Goal: Task Accomplishment & Management: Complete application form

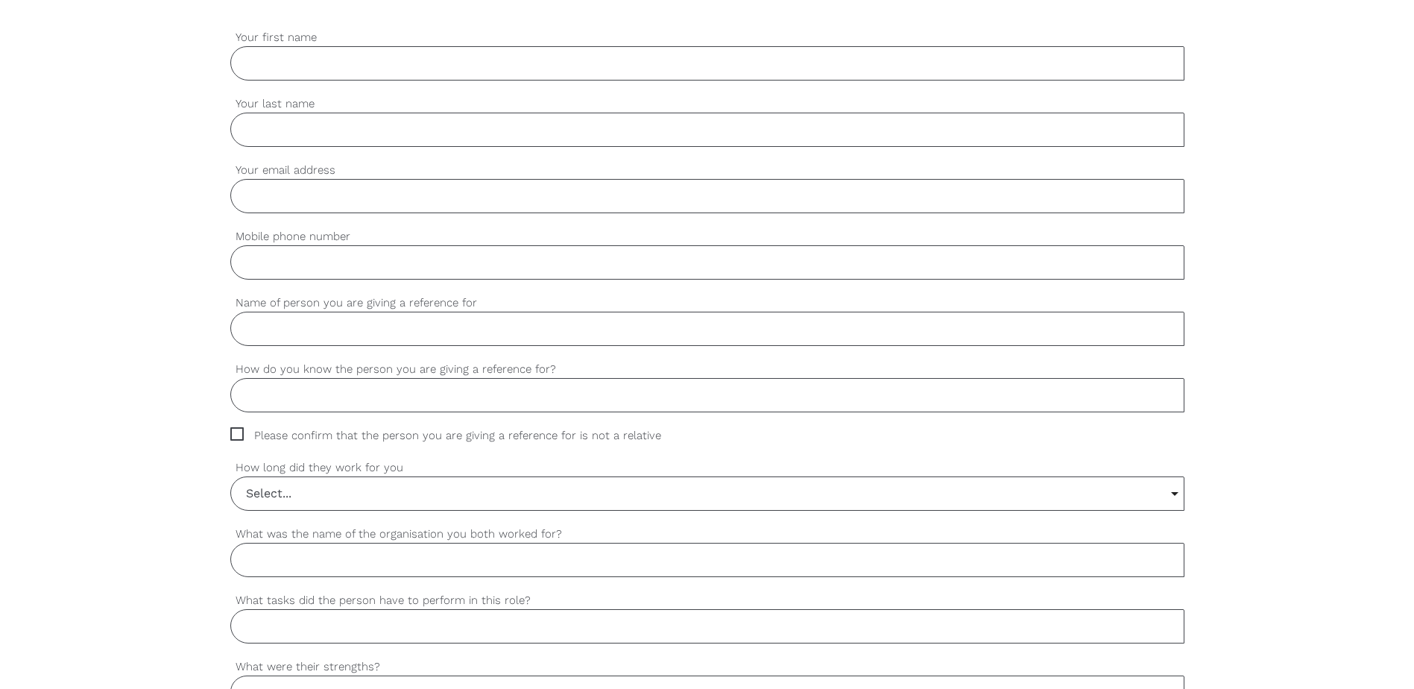
scroll to position [522, 0]
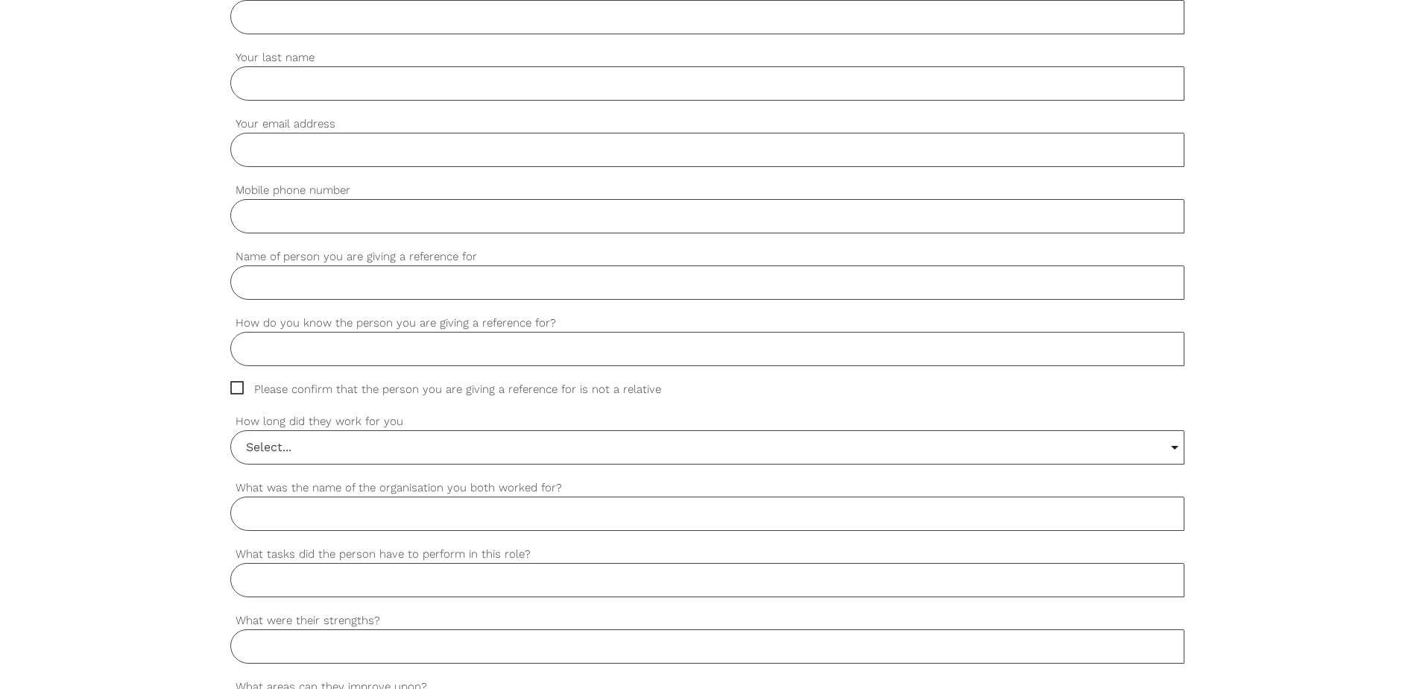
click at [297, 287] on input "Name of person you are giving a reference for" at bounding box center [707, 282] width 954 height 34
click at [359, 283] on input "Letegebrel" at bounding box center [707, 282] width 954 height 34
type input "Letegebrel Haftu"
click at [312, 355] on input "How do you know the person you are giving a reference for?" at bounding box center [707, 349] width 954 height 34
type input "No"
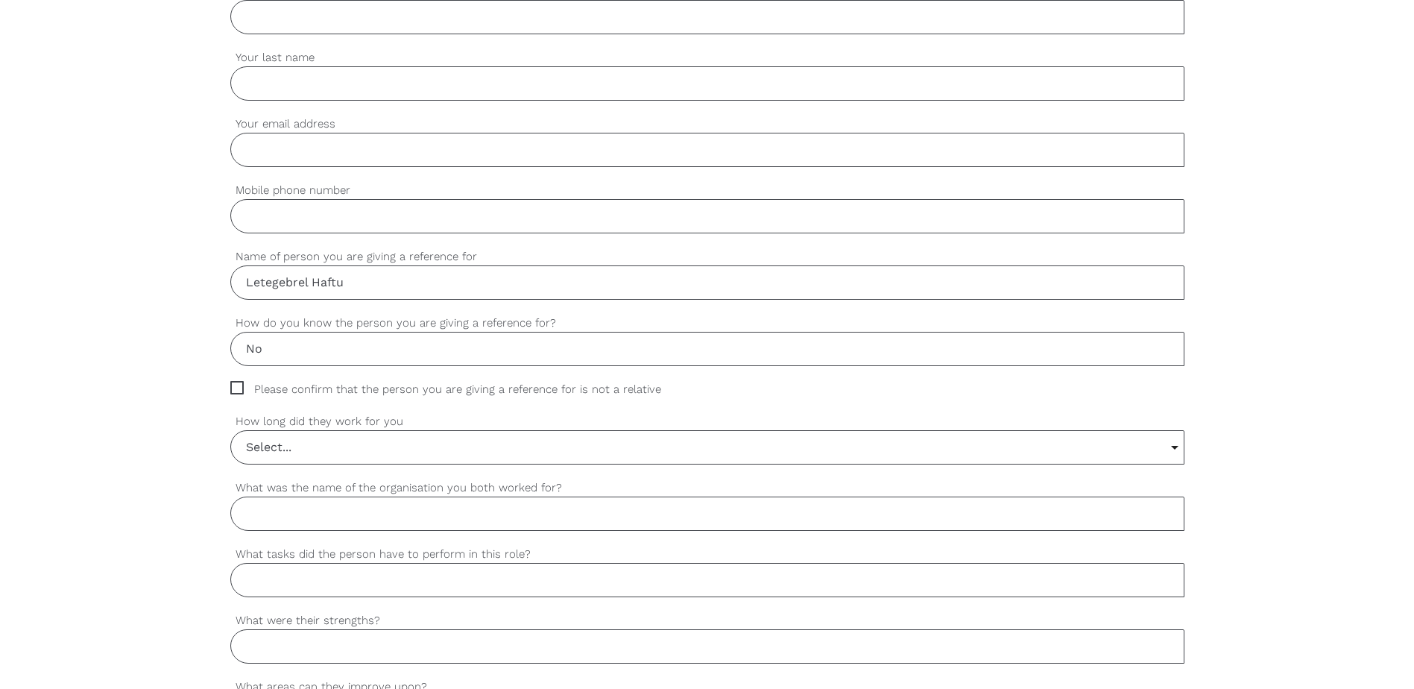
click at [239, 388] on span "Please confirm that the person you are giving a reference for is not a relative" at bounding box center [459, 389] width 459 height 17
click at [239, 388] on input "Please confirm that the person you are giving a reference for is not a relative" at bounding box center [235, 386] width 10 height 10
checkbox input "true"
click at [364, 514] on input "What was the name of the organisation you both worked for?" at bounding box center [707, 514] width 954 height 34
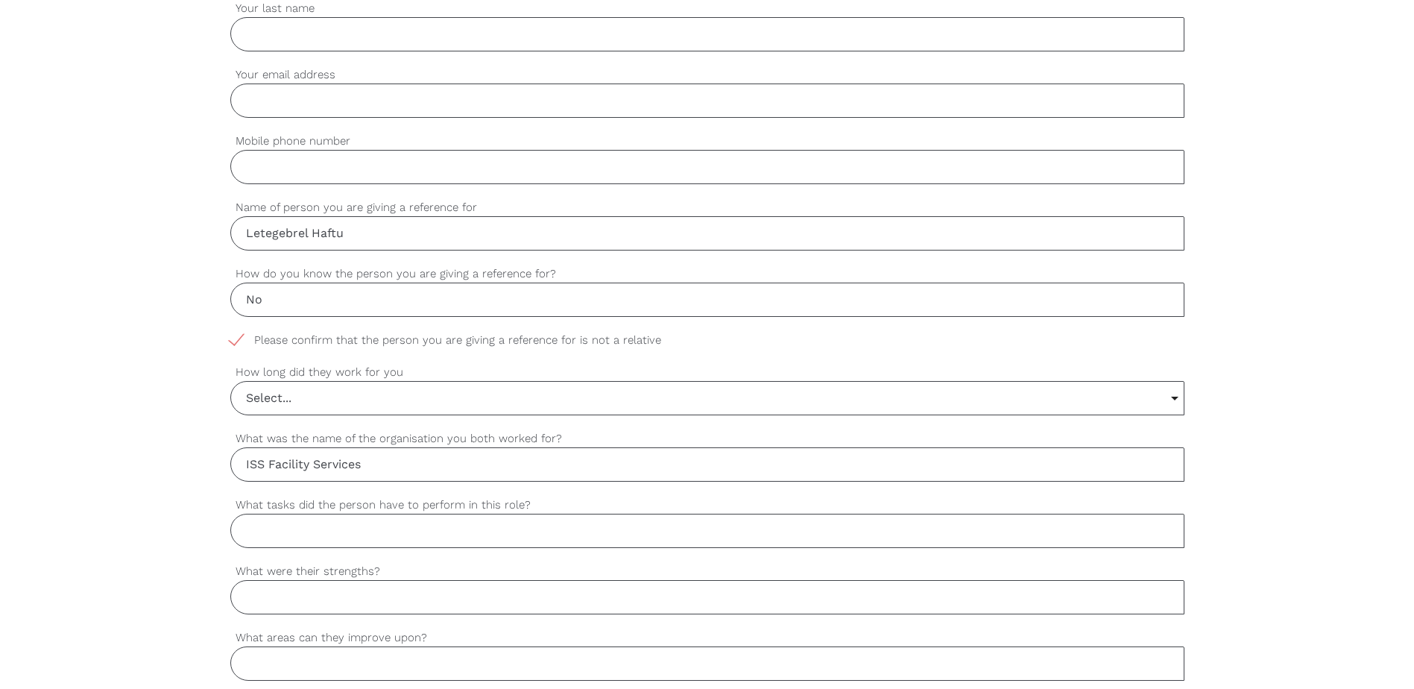
scroll to position [596, 0]
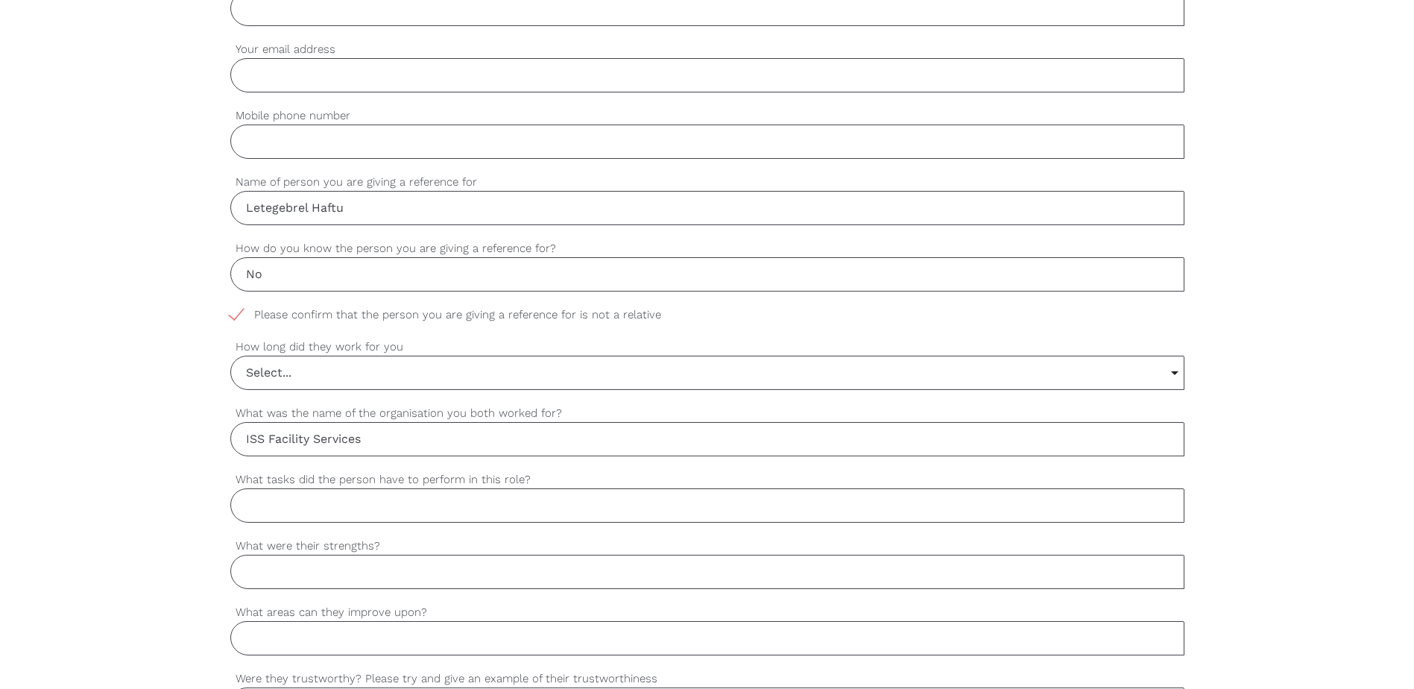
type input "ISS Facility Services"
click at [304, 512] on input "What tasks did the person have to perform in this role?" at bounding box center [707, 505] width 954 height 34
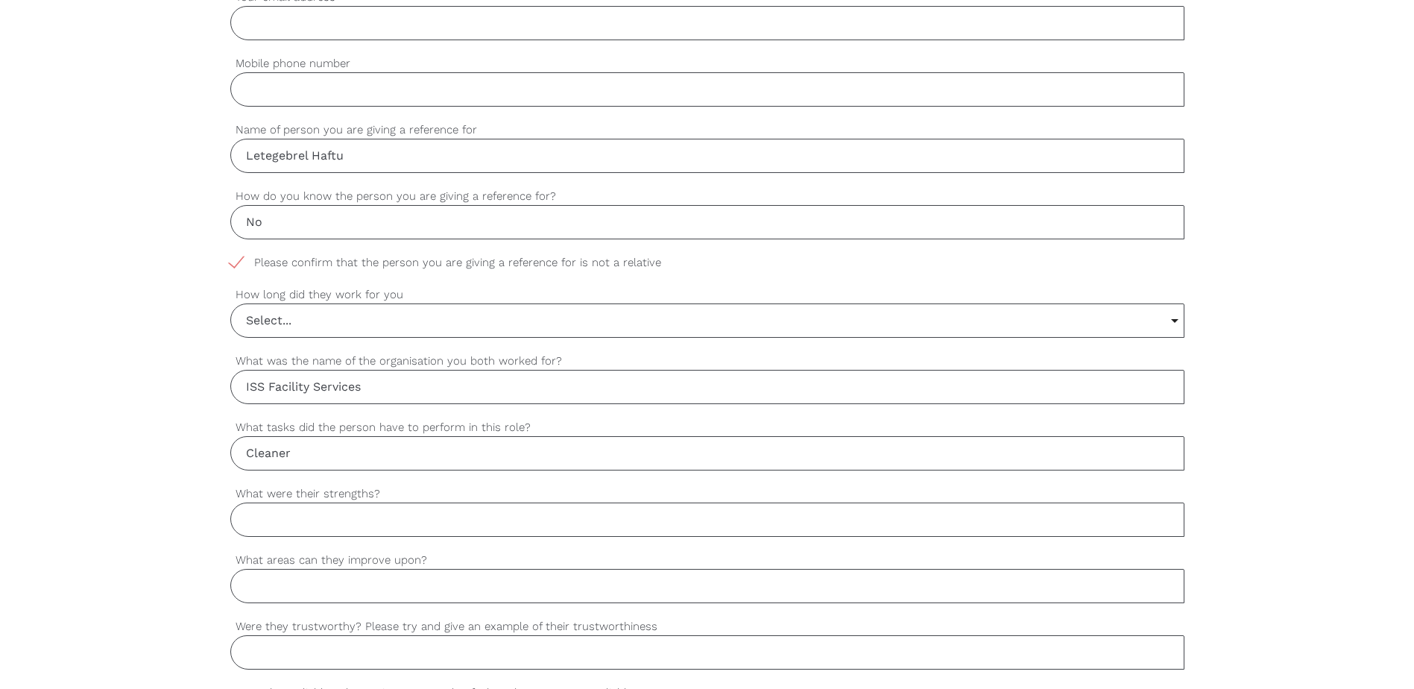
scroll to position [671, 0]
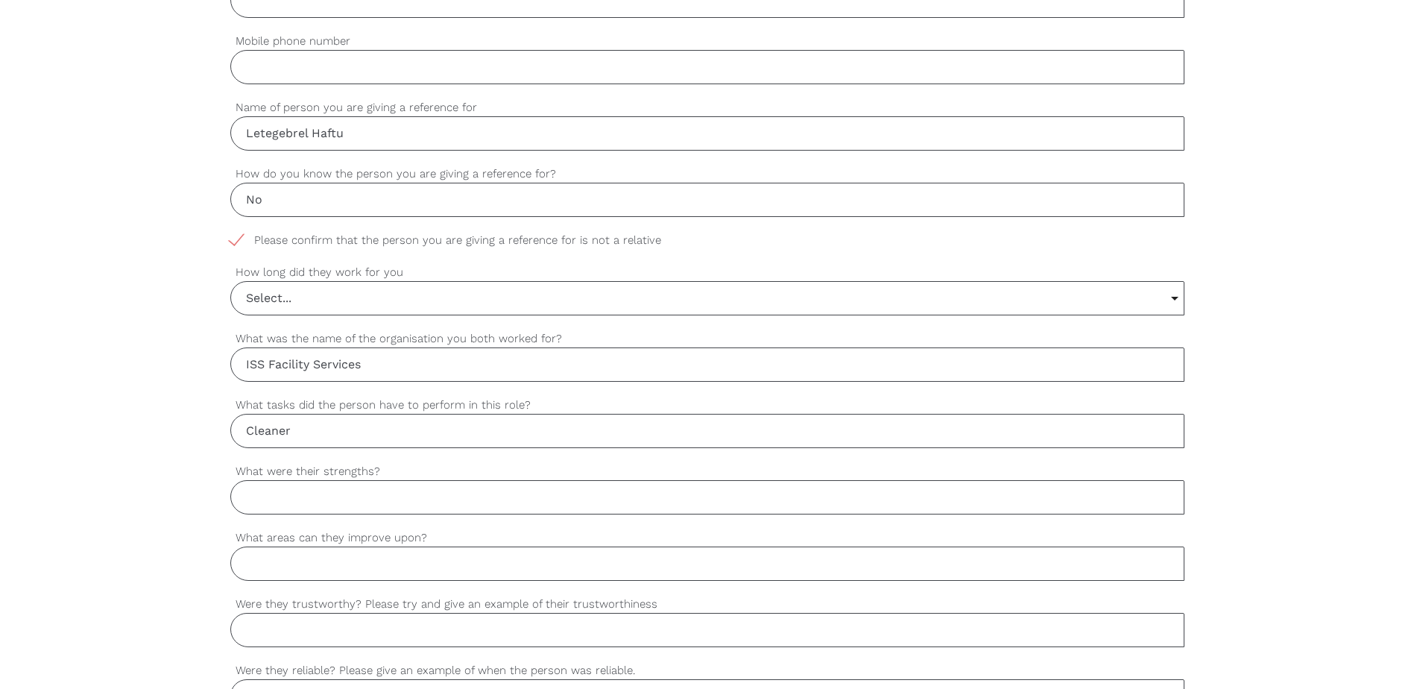
type input "Cleaner"
click at [344, 498] on input "What were their strengths?" at bounding box center [707, 497] width 954 height 34
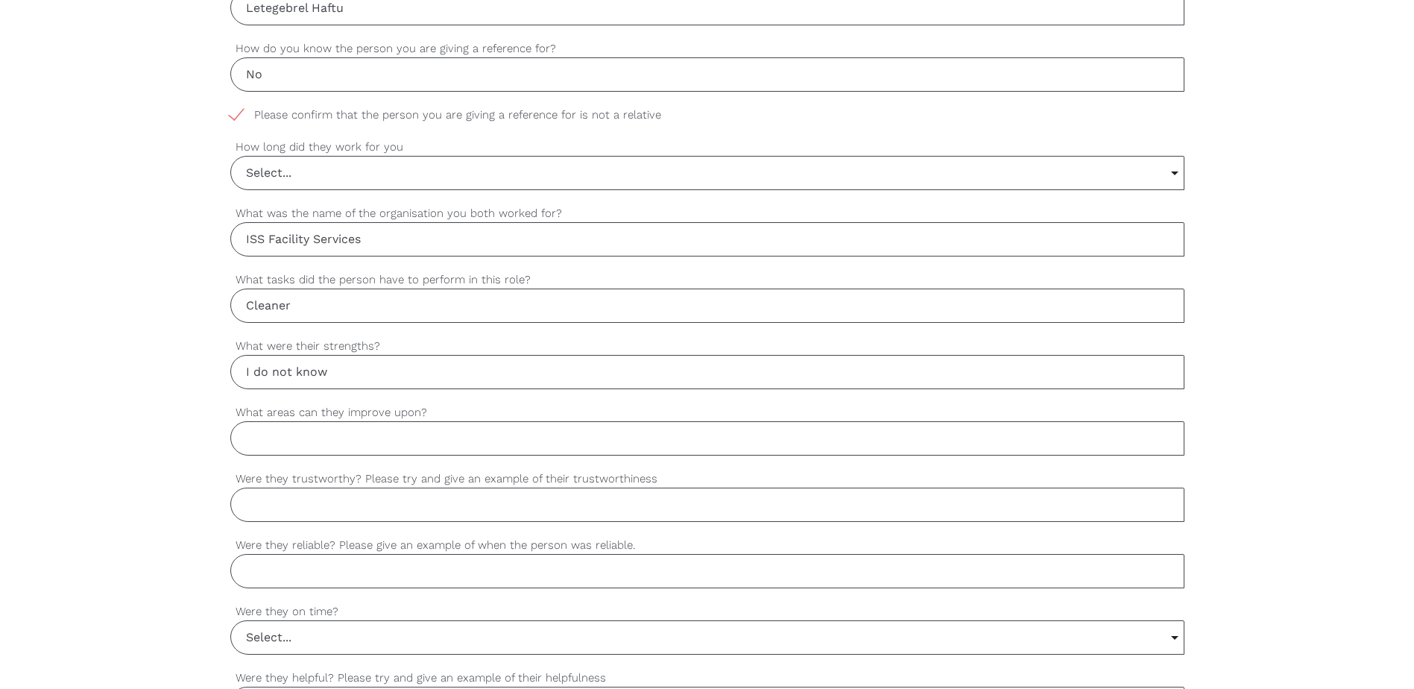
scroll to position [820, 0]
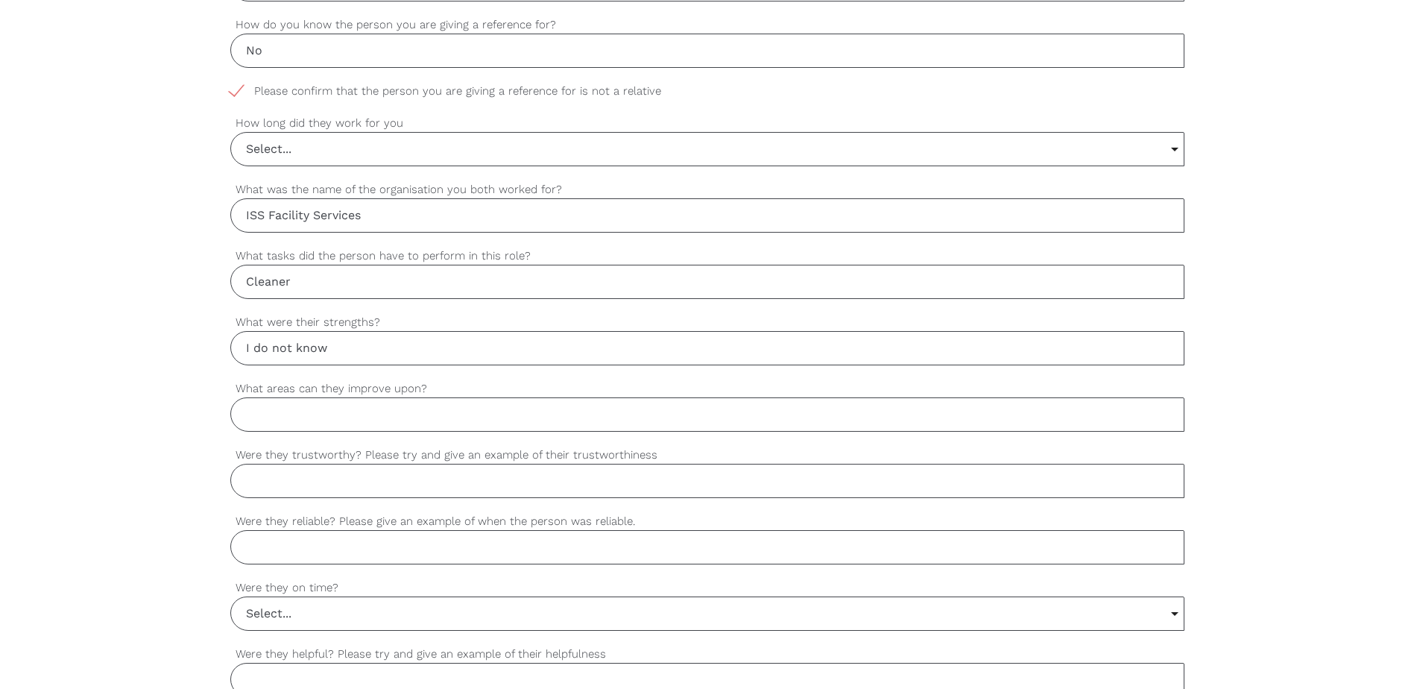
type input "I do not know"
click at [298, 418] on input "What areas can they improve upon?" at bounding box center [707, 414] width 954 height 34
type input "I"
click at [253, 411] on input "n/A" at bounding box center [707, 414] width 954 height 34
drag, startPoint x: 280, startPoint y: 409, endPoint x: 244, endPoint y: 415, distance: 36.2
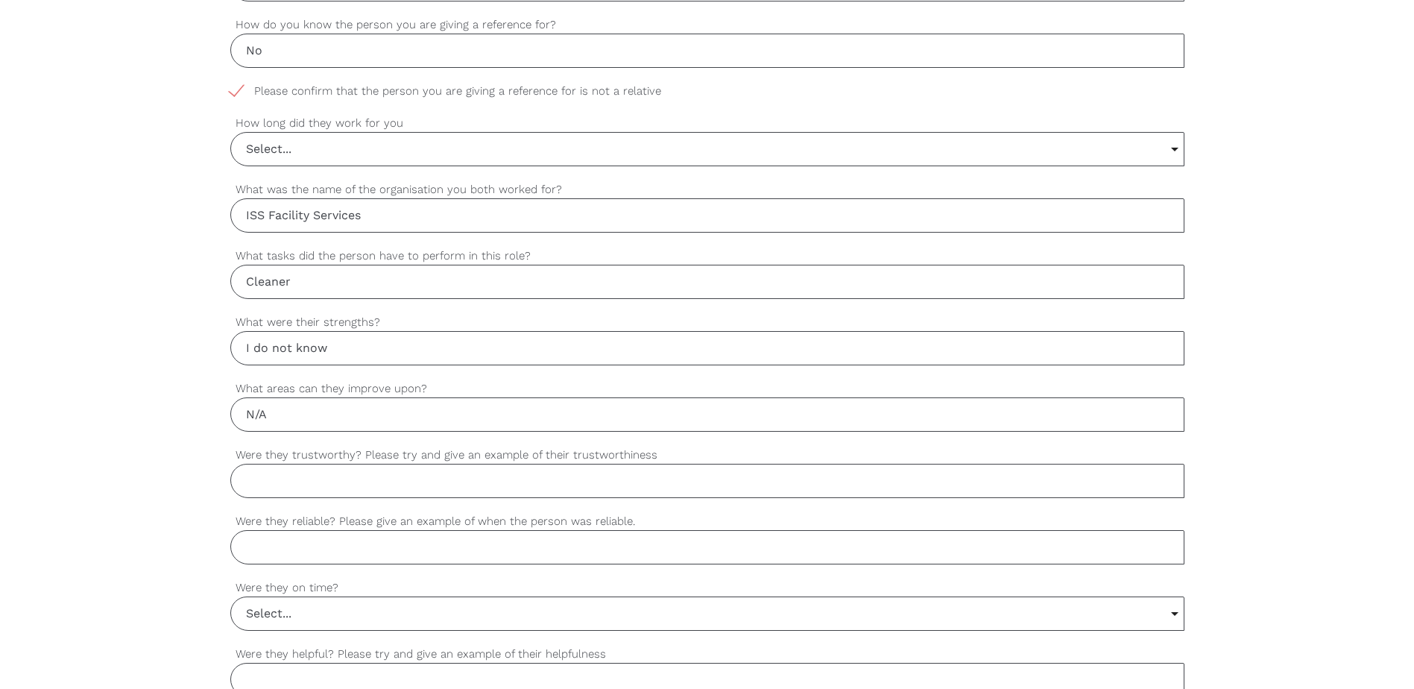
click at [244, 415] on input "N/A" at bounding box center [707, 414] width 954 height 34
type input "N/A"
drag, startPoint x: 336, startPoint y: 347, endPoint x: 240, endPoint y: 346, distance: 95.4
click at [240, 346] on input "I do not know" at bounding box center [707, 348] width 954 height 34
paste input "N/A"
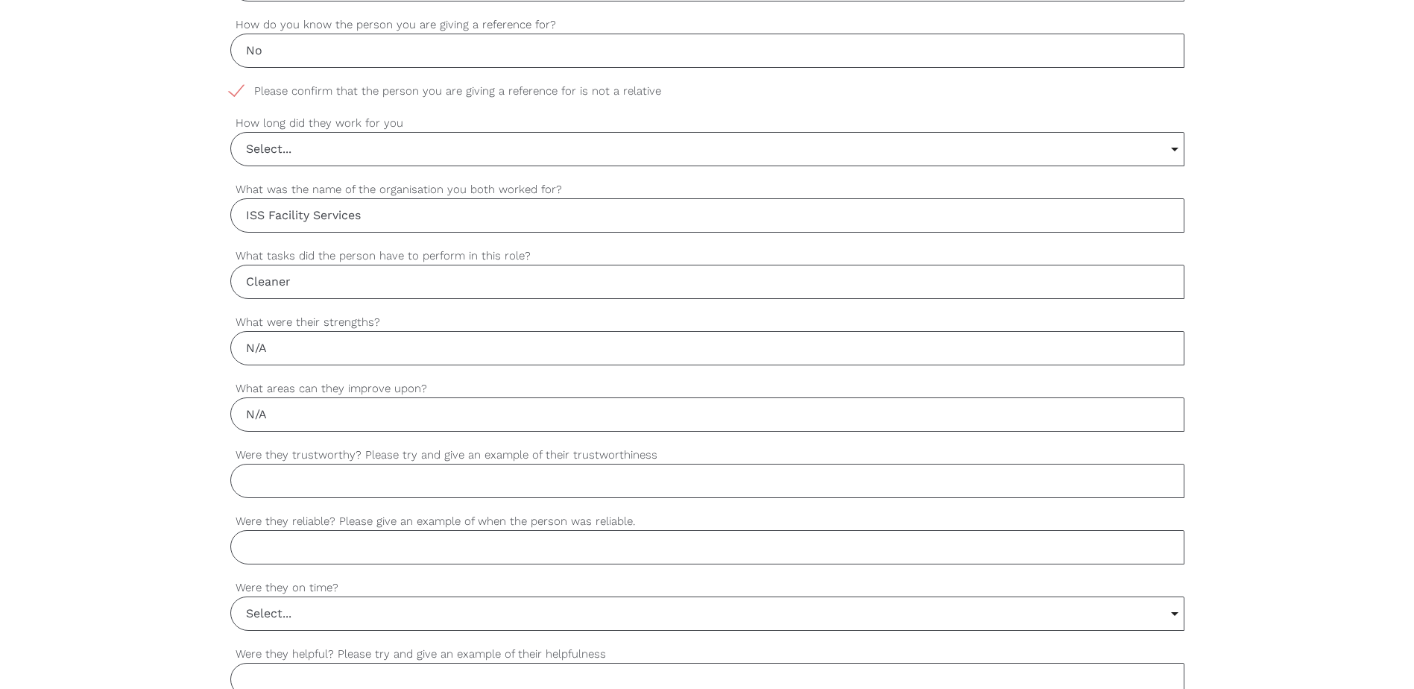
type input "N/A"
click at [301, 479] on input "Were they trustworthy? Please try and give an example of their trustworthiness" at bounding box center [707, 481] width 954 height 34
paste input "N/A"
type input "N/A"
click at [305, 538] on input "Were they reliable? Please give an example of when the person was reliable." at bounding box center [707, 547] width 954 height 34
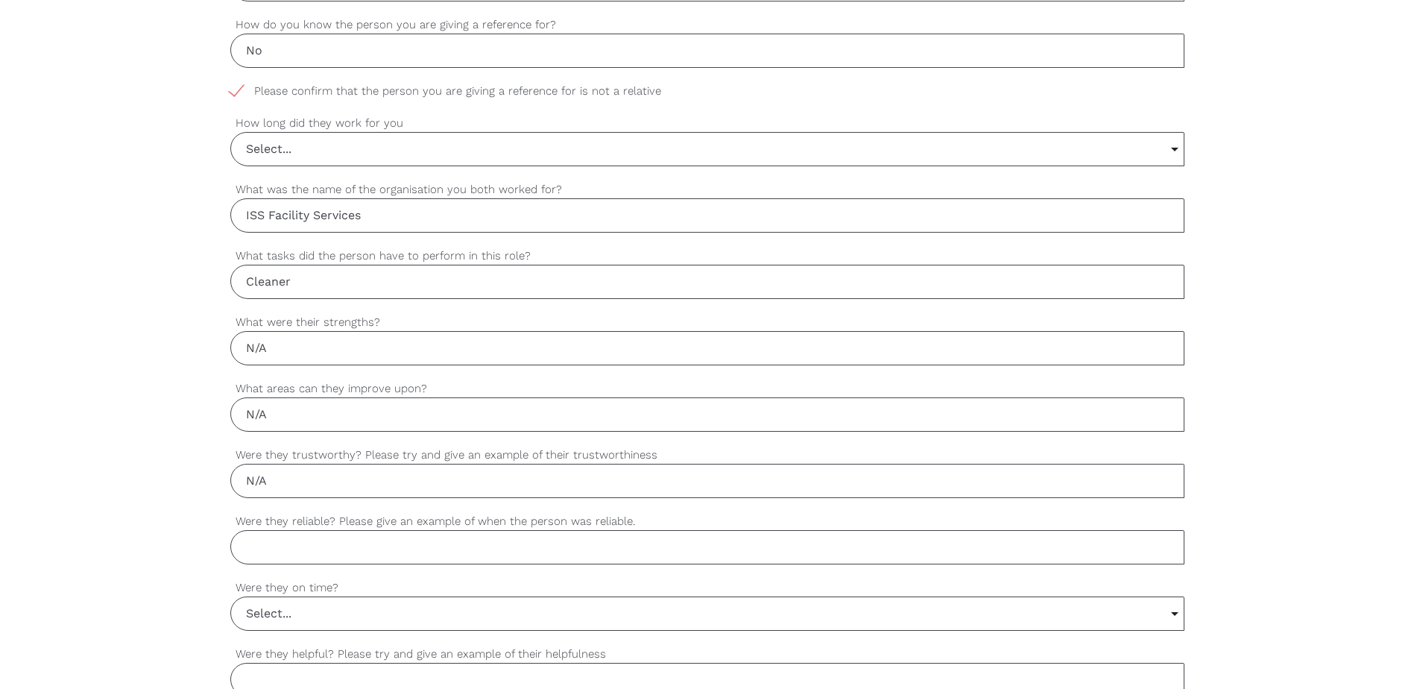
paste input "N/A"
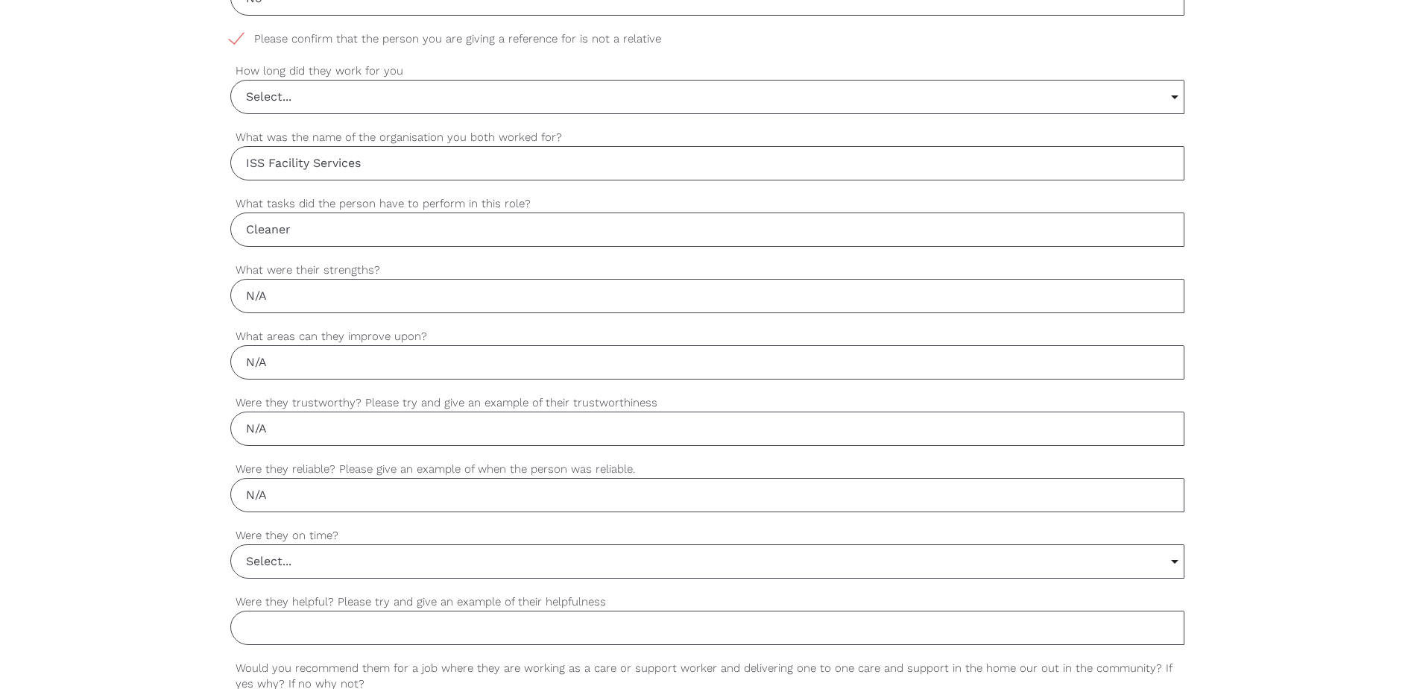
scroll to position [895, 0]
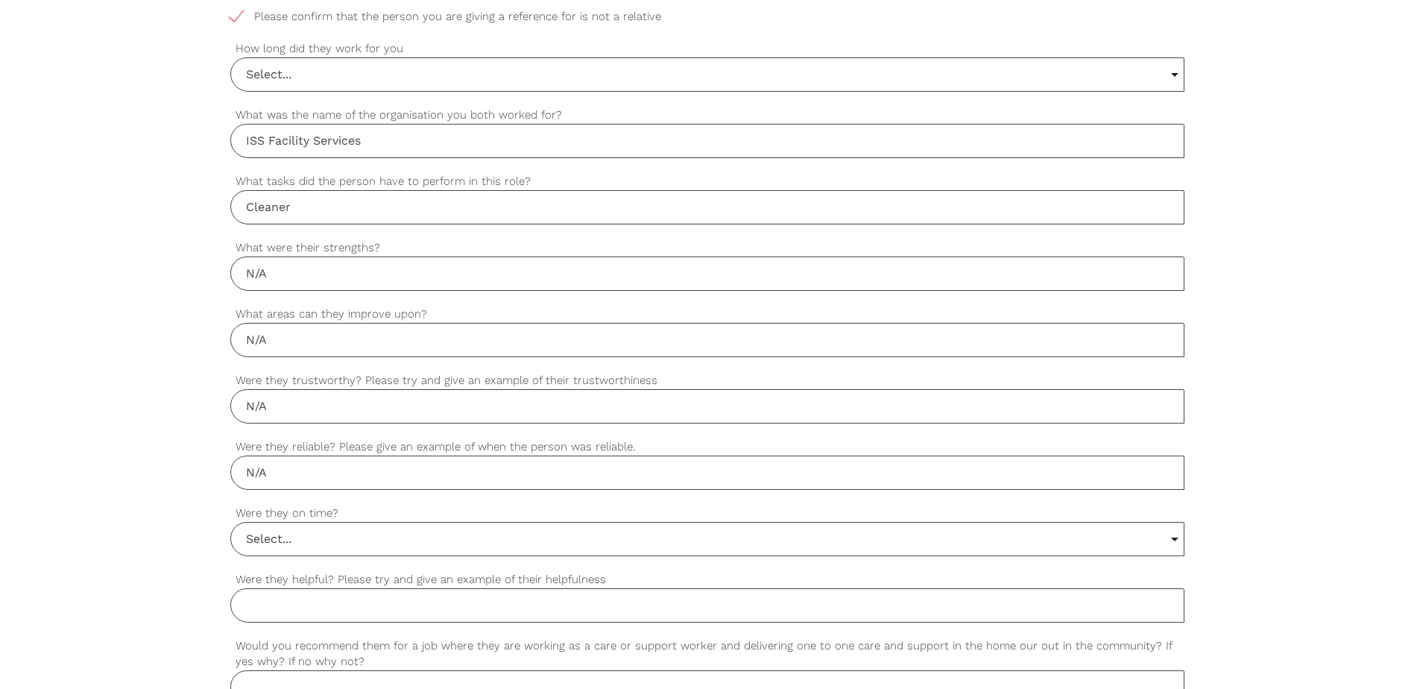
type input "N/A"
click at [360, 538] on input "Select..." at bounding box center [707, 539] width 953 height 33
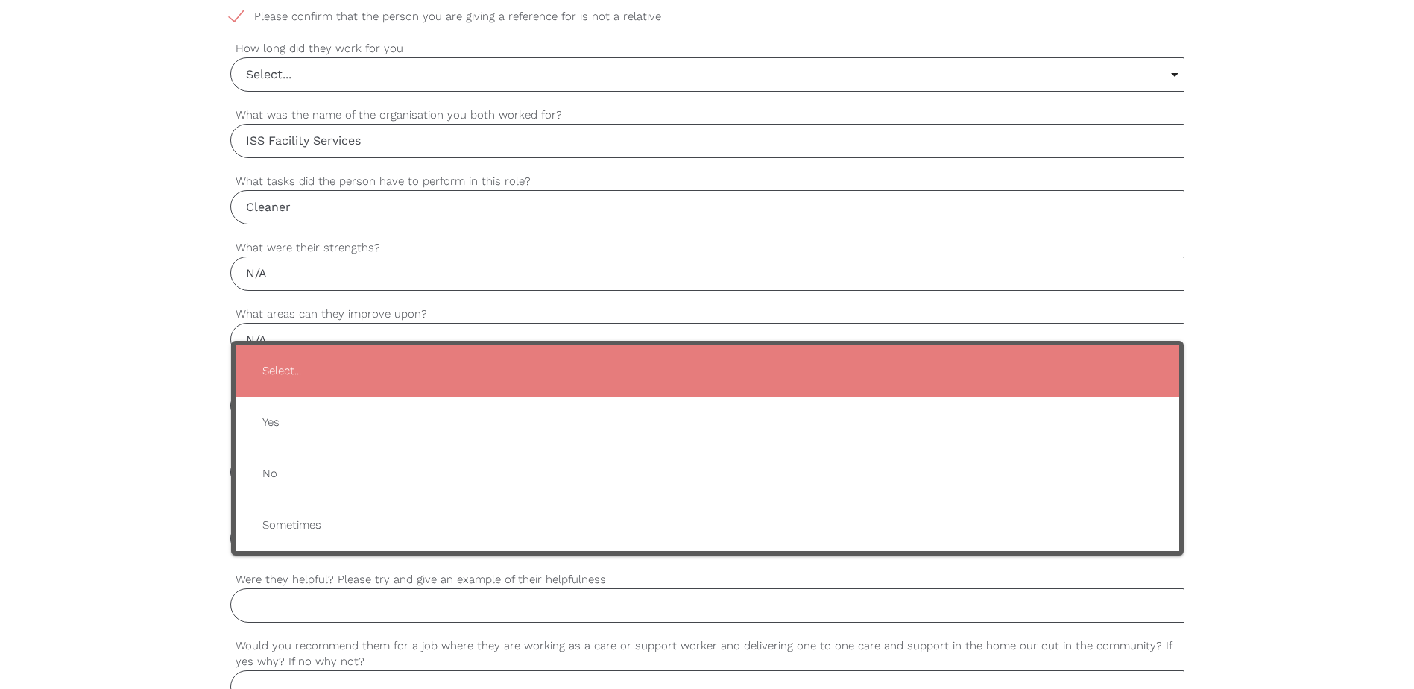
click at [105, 532] on div "settings Your first name settings Your last name settings Your email address se…" at bounding box center [707, 280] width 1414 height 1400
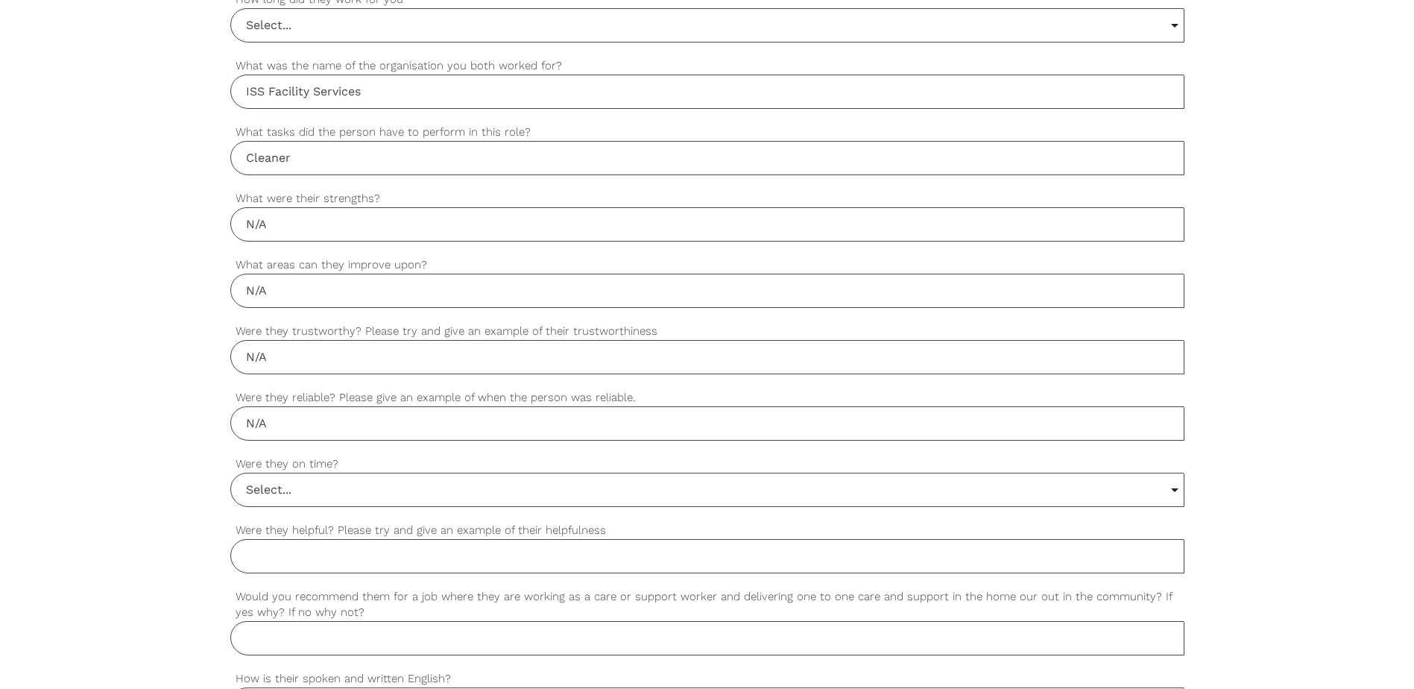
scroll to position [969, 0]
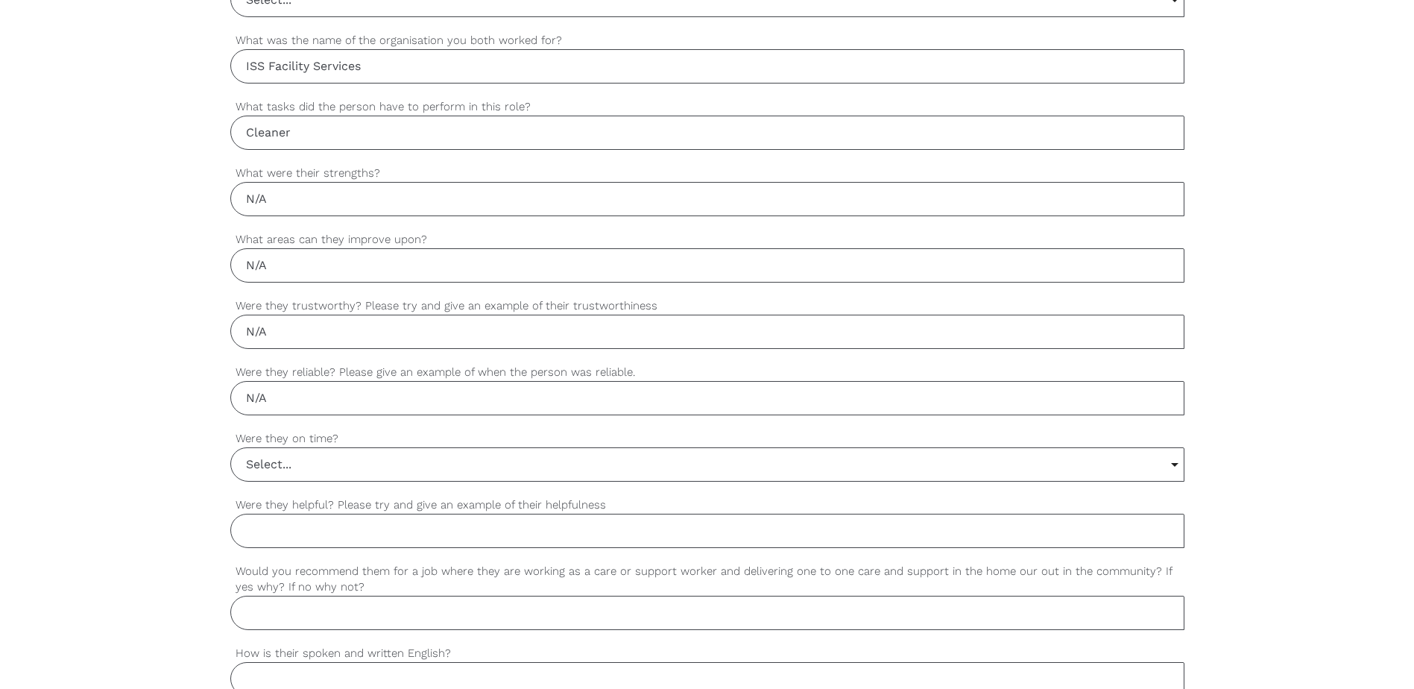
click at [362, 532] on input "Were they helpful? Please try and give an example of their helpfulness" at bounding box center [707, 531] width 954 height 34
paste input "N/A"
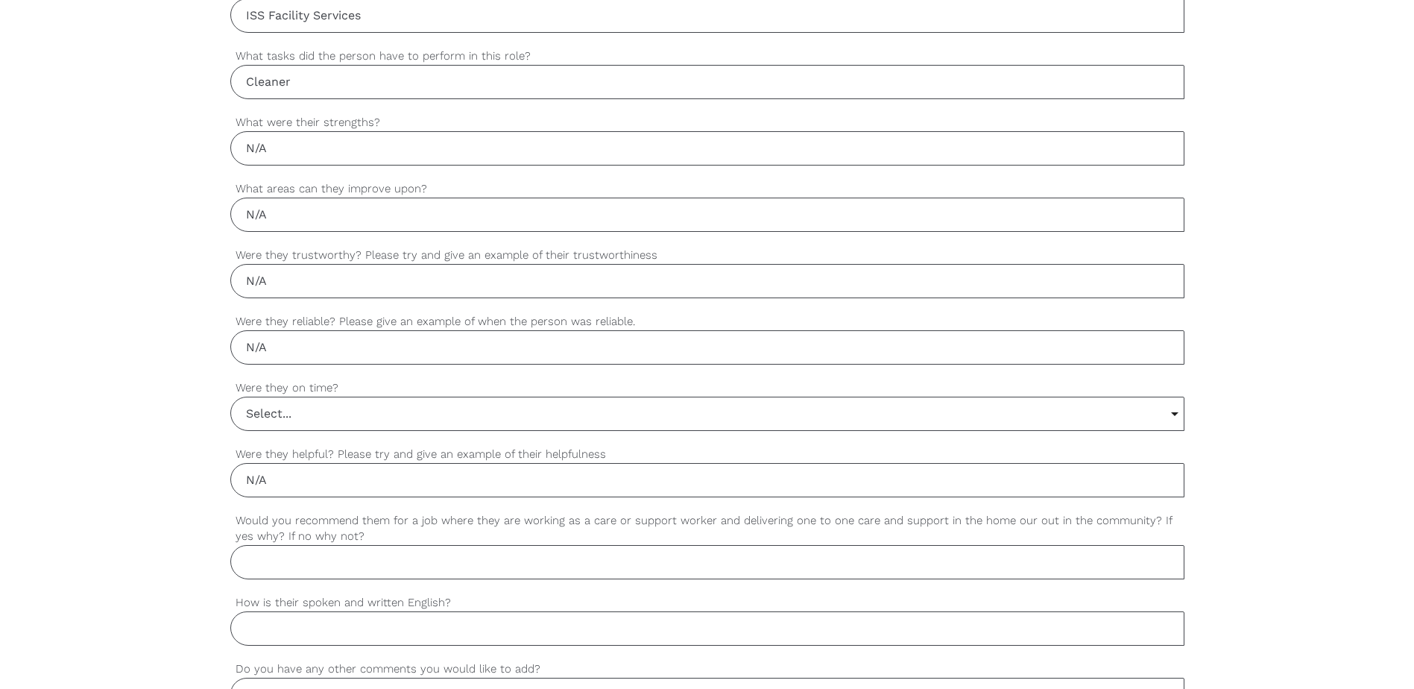
scroll to position [1044, 0]
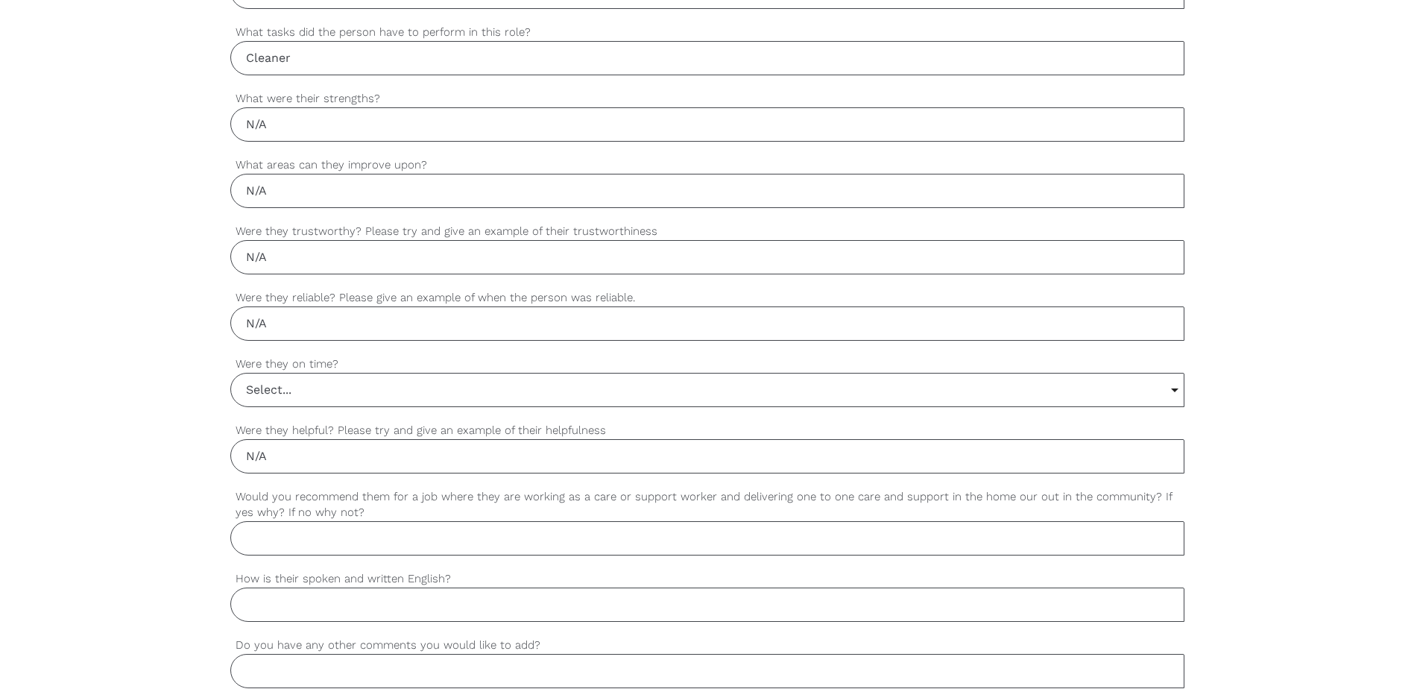
type input "N/A"
click at [362, 532] on input "Would you recommend them for a job where they are working as a care or support …" at bounding box center [707, 538] width 954 height 34
paste input "N/A"
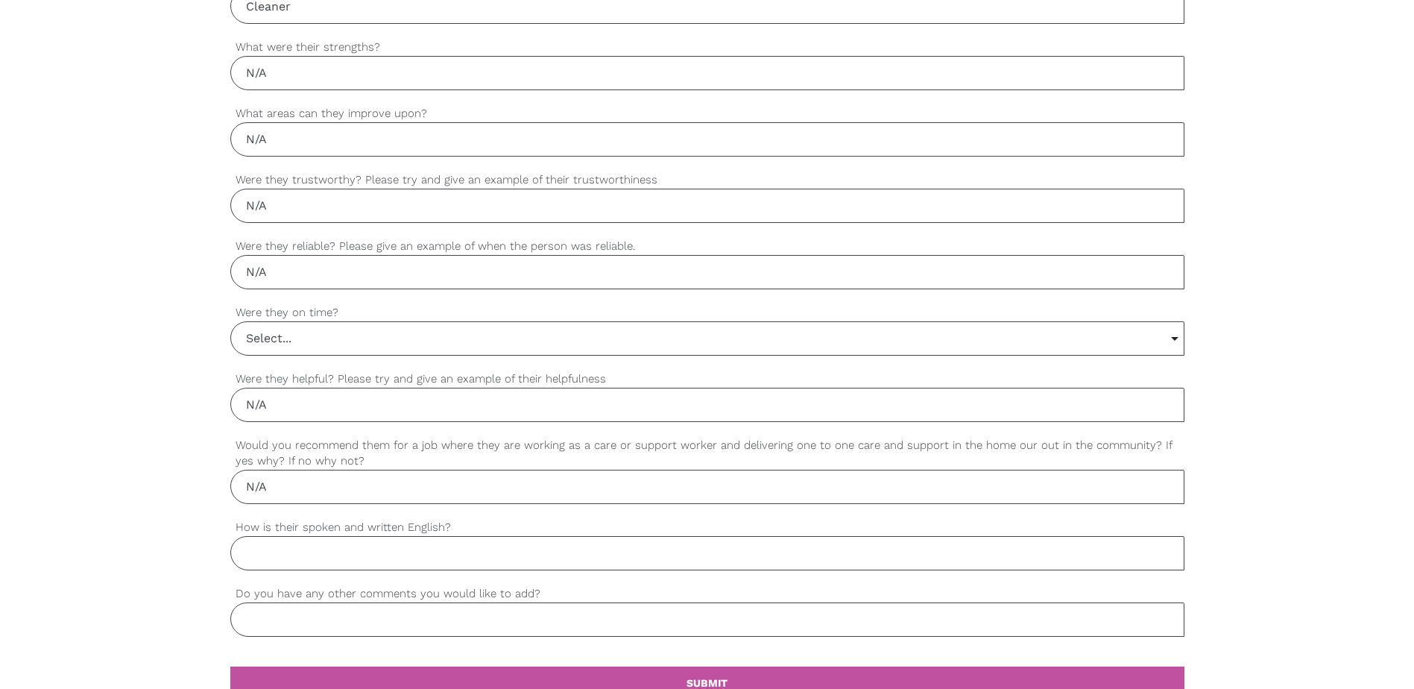
scroll to position [1193, 0]
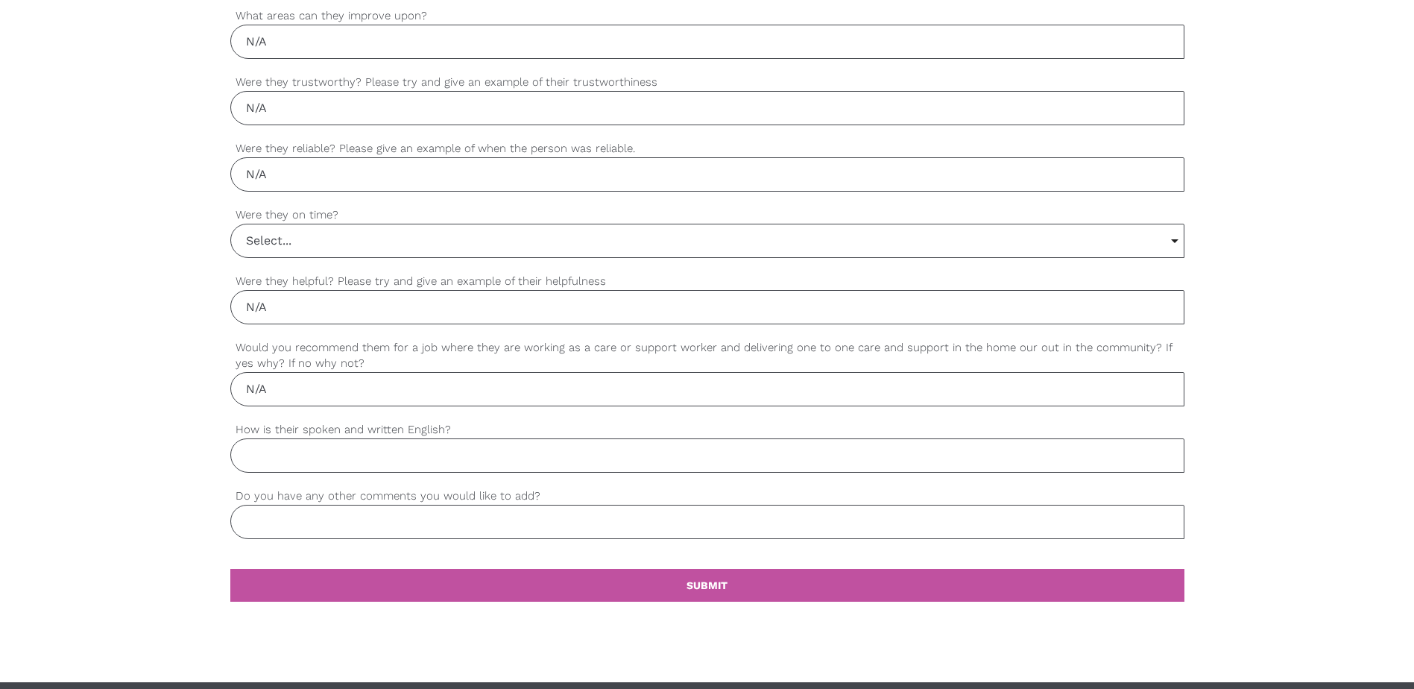
type input "N/A"
click at [309, 453] on input "How is their spoken and written English?" at bounding box center [707, 455] width 954 height 34
paste input "N/A"
type input "N/A"
click at [309, 514] on input "Do you have any other comments you would like to add?" at bounding box center [707, 522] width 954 height 34
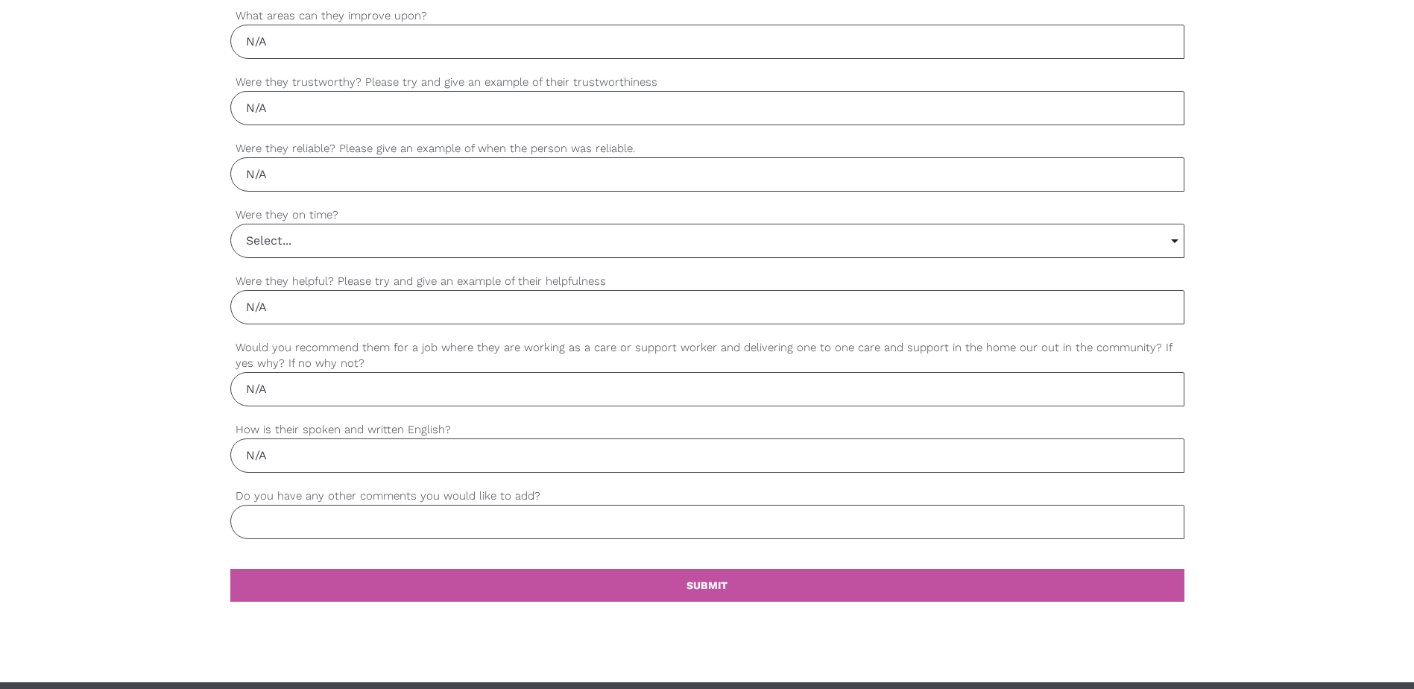
paste input "N/A"
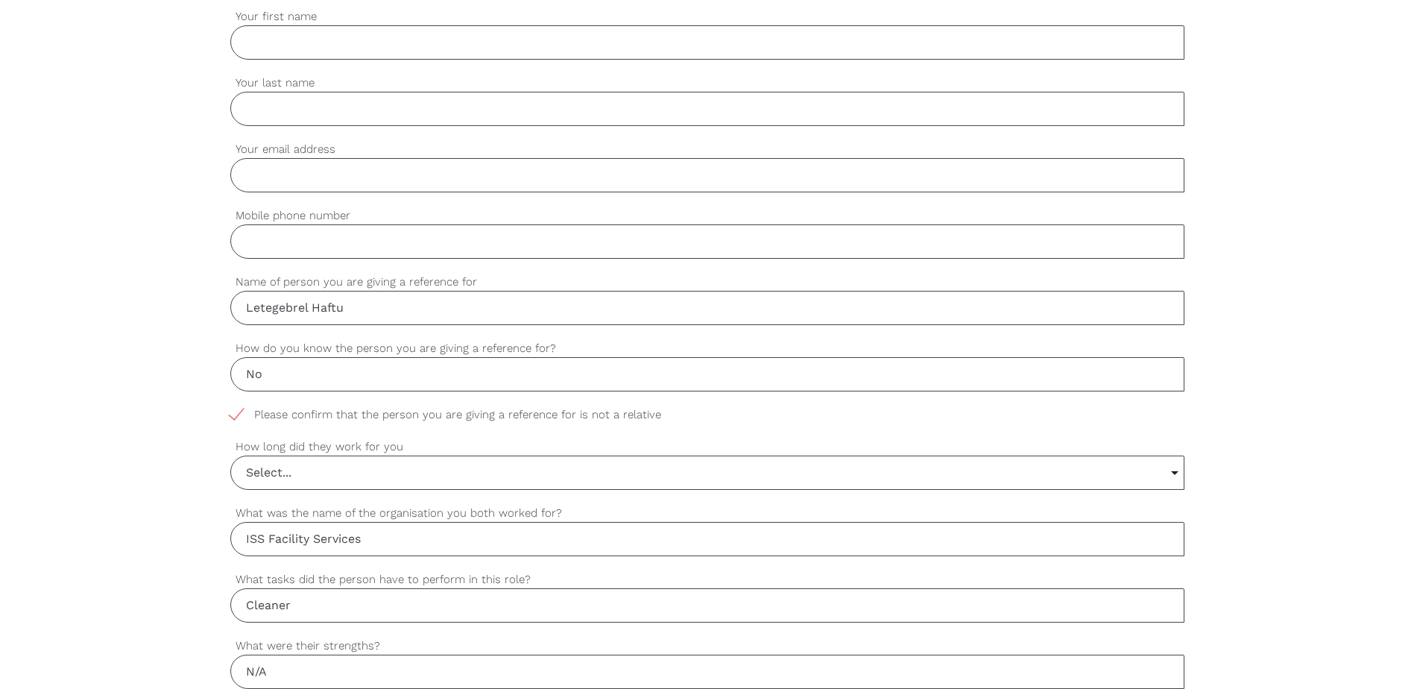
scroll to position [522, 0]
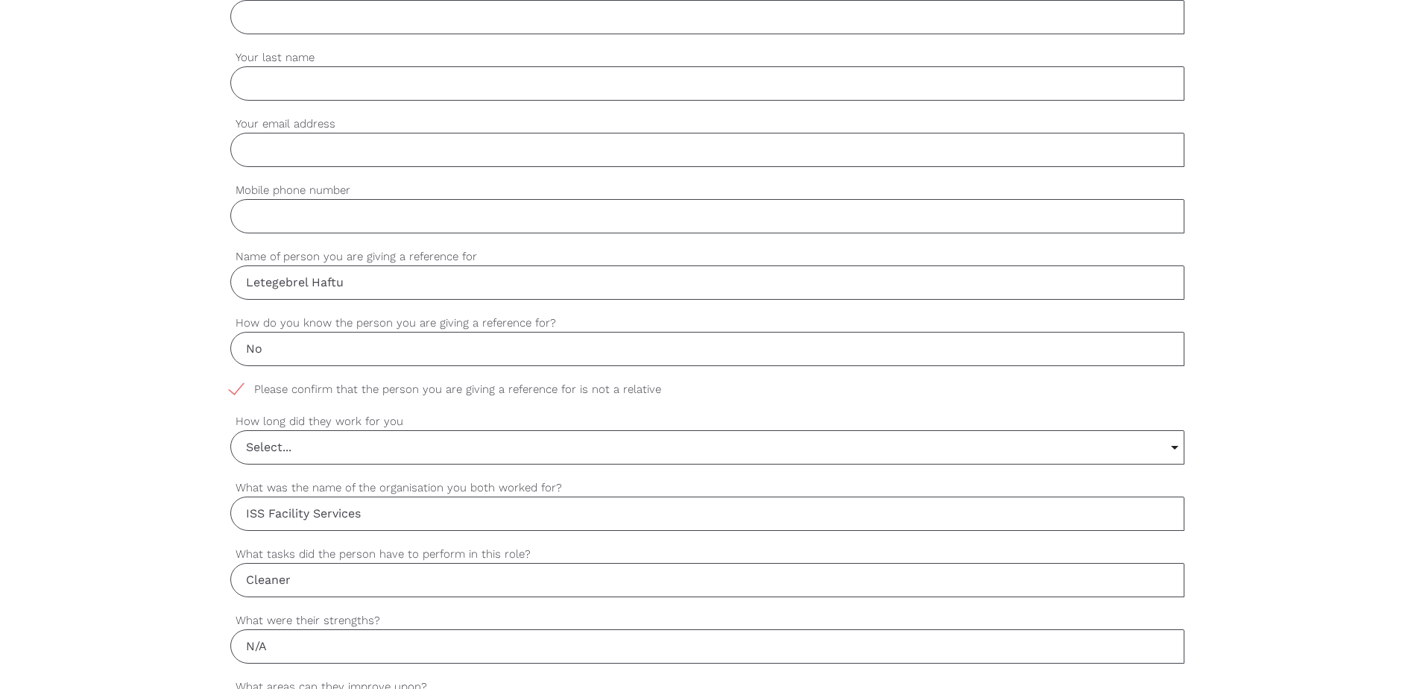
type input "N/A"
click at [476, 455] on input "Select..." at bounding box center [707, 447] width 953 height 33
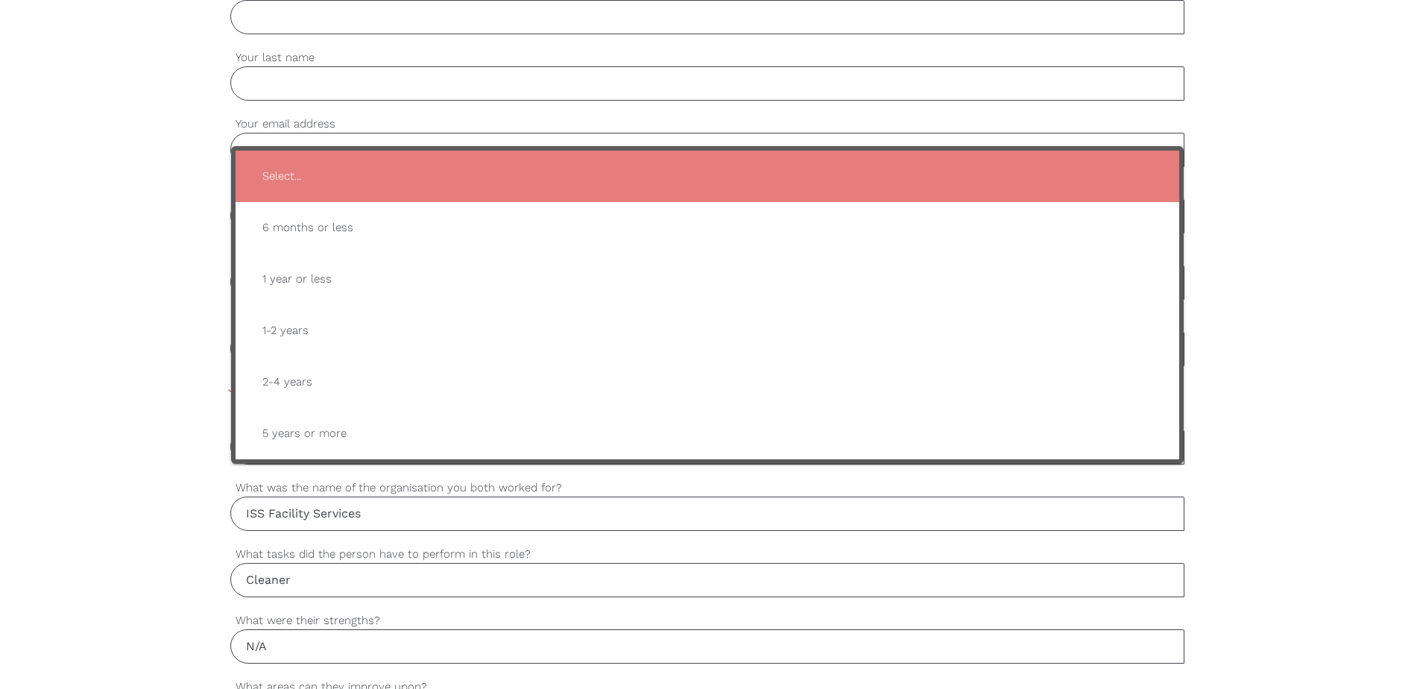
click at [171, 451] on div "settings Your first name settings Your last name settings Your email address se…" at bounding box center [707, 653] width 1414 height 1400
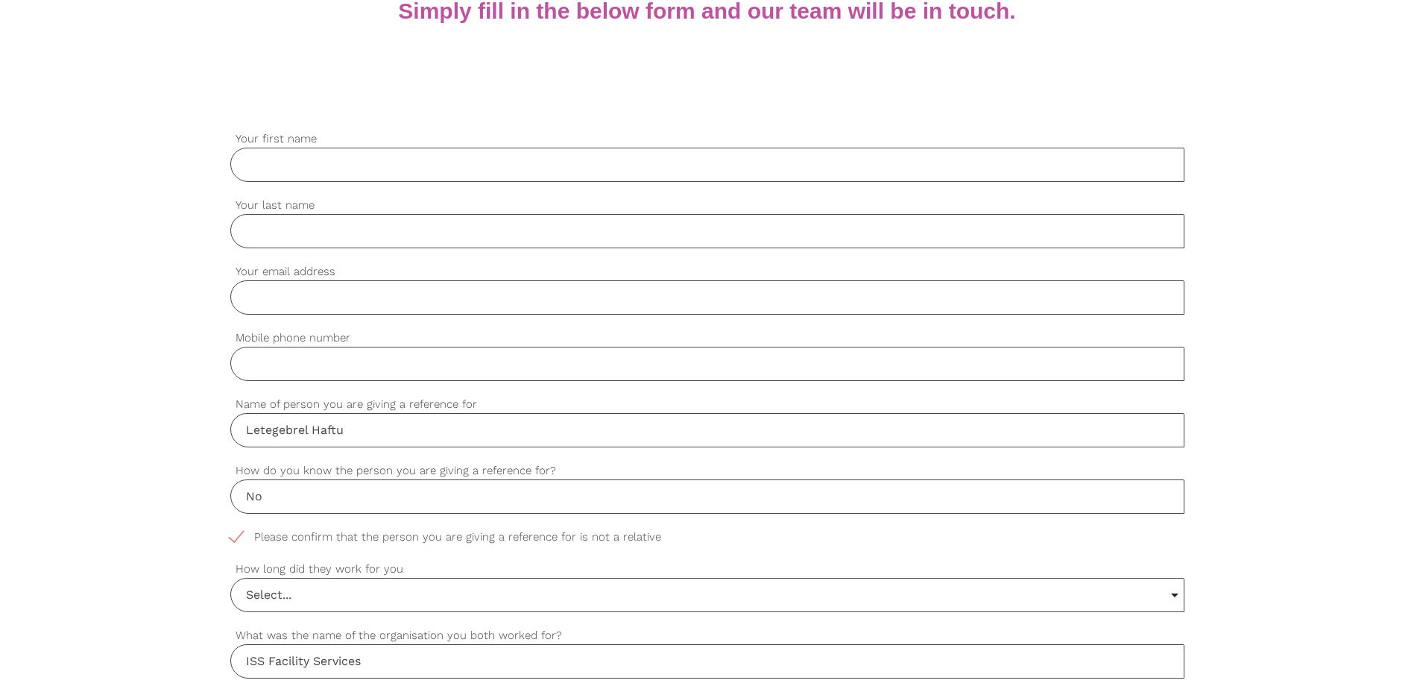
scroll to position [373, 0]
click at [298, 160] on input "Your first name" at bounding box center [707, 166] width 954 height 34
type input "Tamika"
click at [257, 236] on input "Your last name" at bounding box center [707, 232] width 954 height 34
type input "Adams"
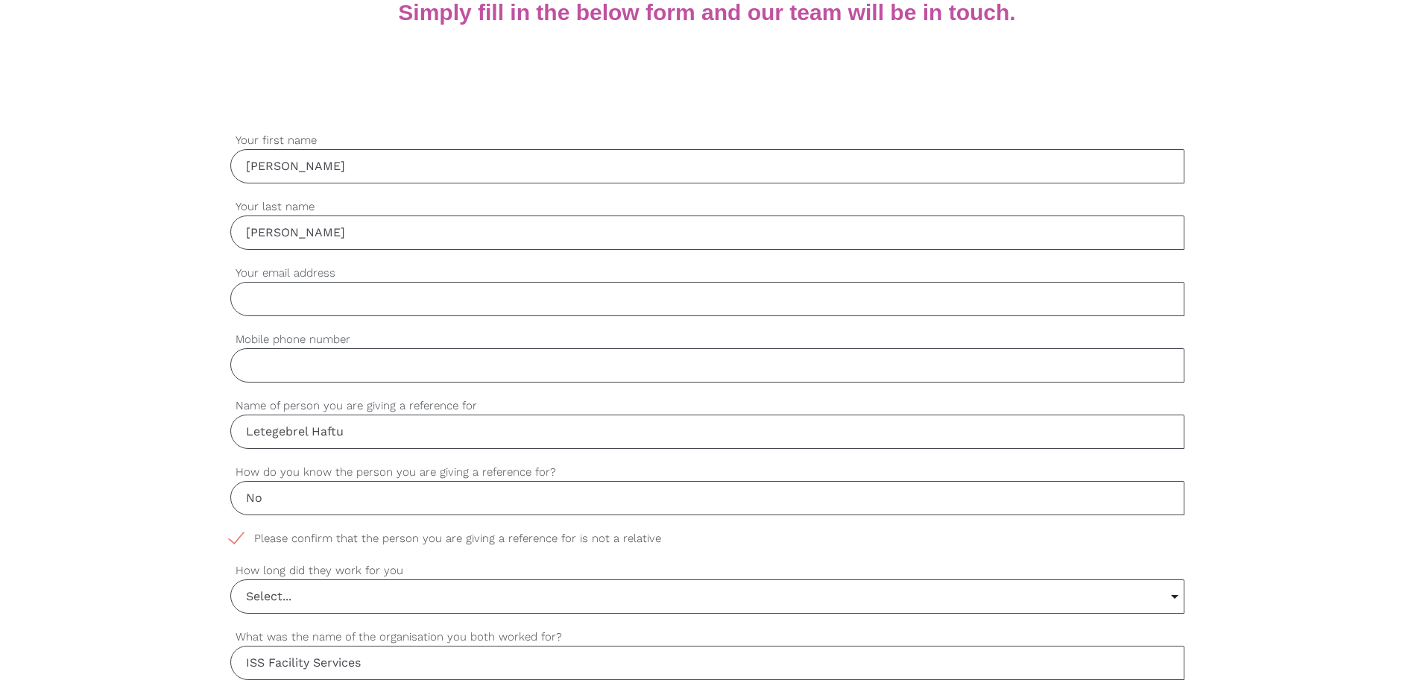
click at [248, 303] on input "Your email address" at bounding box center [707, 299] width 954 height 34
click at [254, 362] on input "Mobile phone number" at bounding box center [707, 365] width 954 height 34
click at [822, 472] on label "How do you know the person you are giving a reference for?" at bounding box center [707, 472] width 954 height 17
click at [822, 481] on input "No" at bounding box center [707, 498] width 954 height 34
drag, startPoint x: 278, startPoint y: 503, endPoint x: 207, endPoint y: 489, distance: 72.2
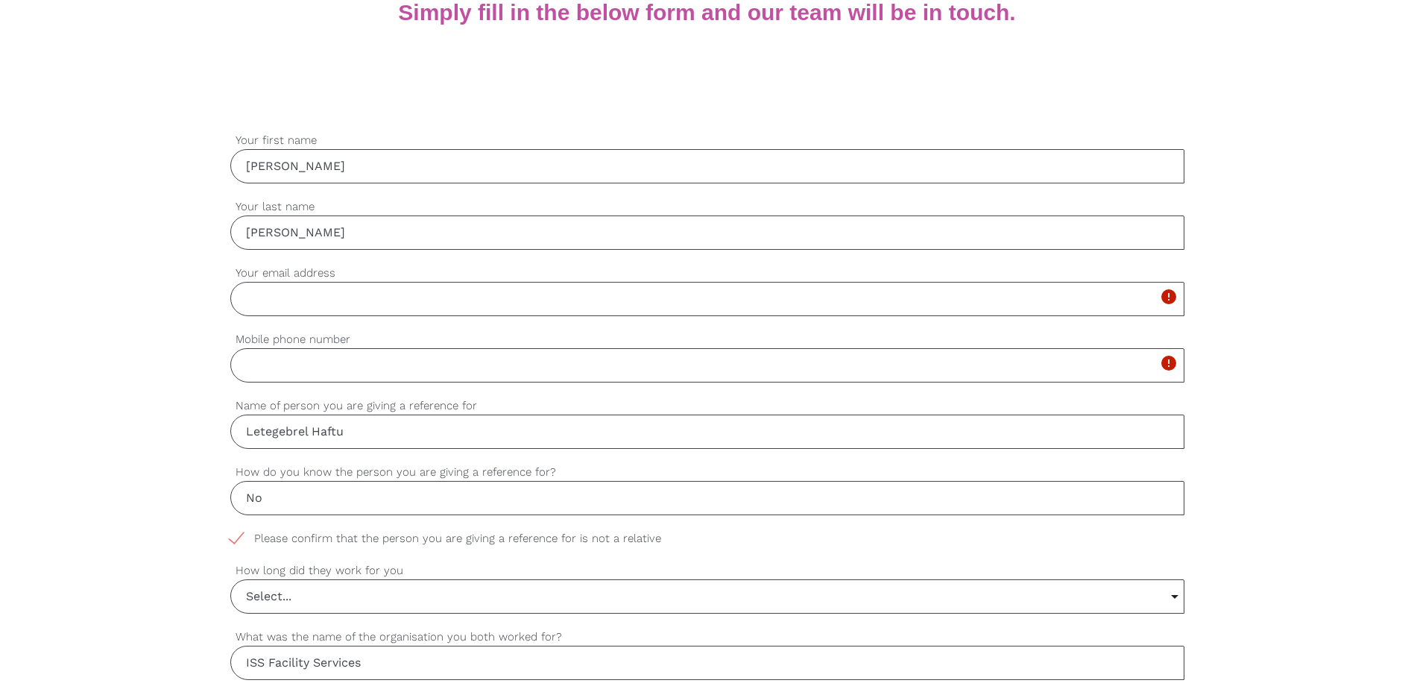
type input "I dont know him personnaly, I am a payroll Officer"
